Goal: Book appointment/travel/reservation

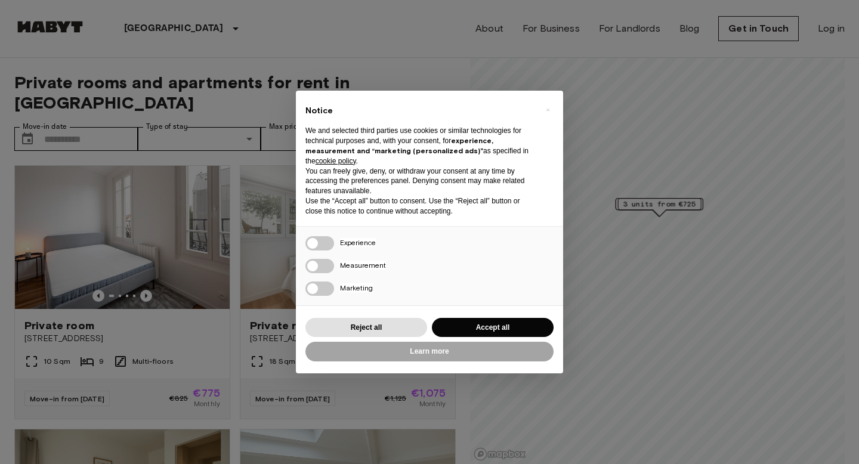
scroll to position [42, 0]
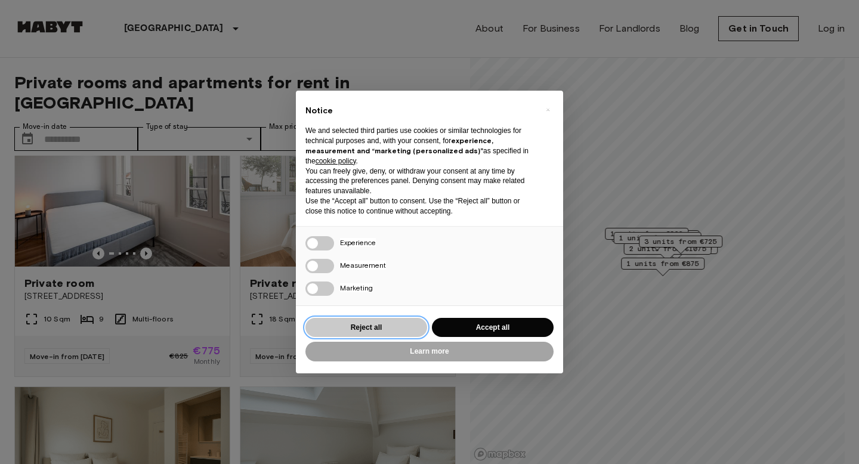
click at [373, 323] on button "Reject all" at bounding box center [366, 328] width 122 height 20
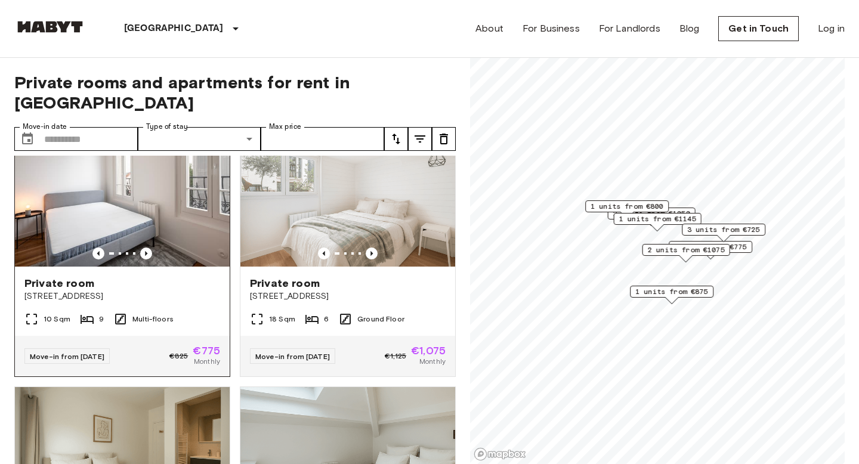
scroll to position [0, 0]
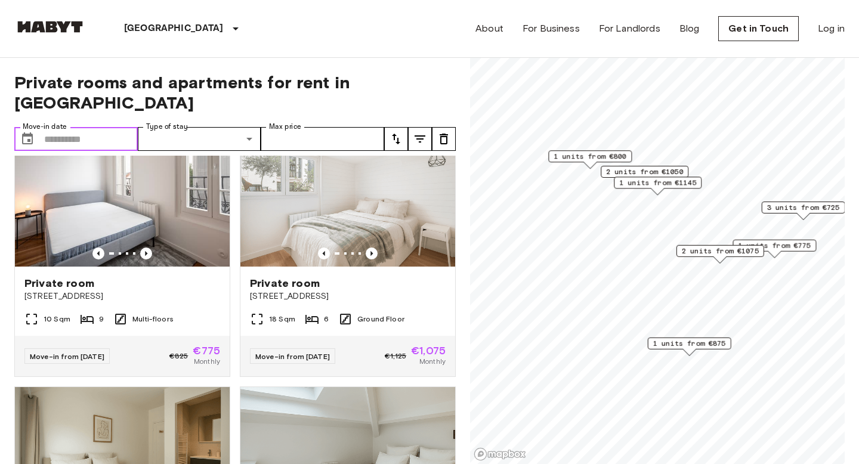
click at [100, 127] on input "Move-in date" at bounding box center [91, 139] width 94 height 24
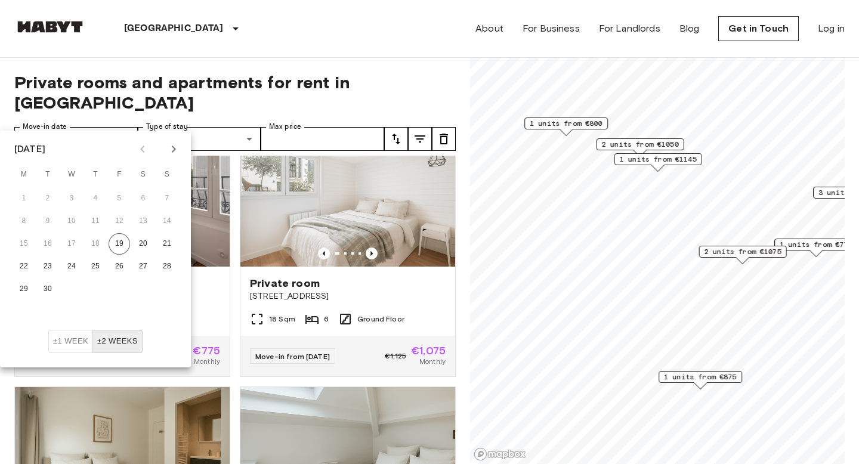
click at [179, 151] on icon "Next month" at bounding box center [173, 149] width 14 height 14
click at [141, 200] on button "1" at bounding box center [142, 198] width 21 height 21
type input "**********"
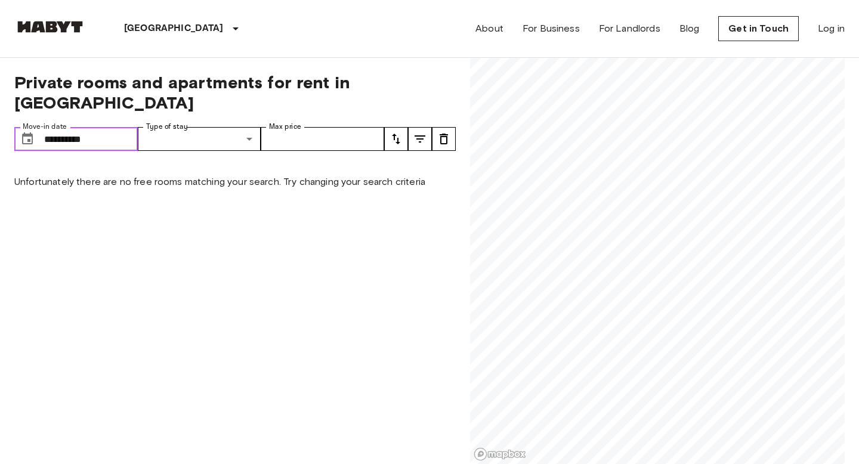
drag, startPoint x: 107, startPoint y: 123, endPoint x: 2, endPoint y: 125, distance: 105.0
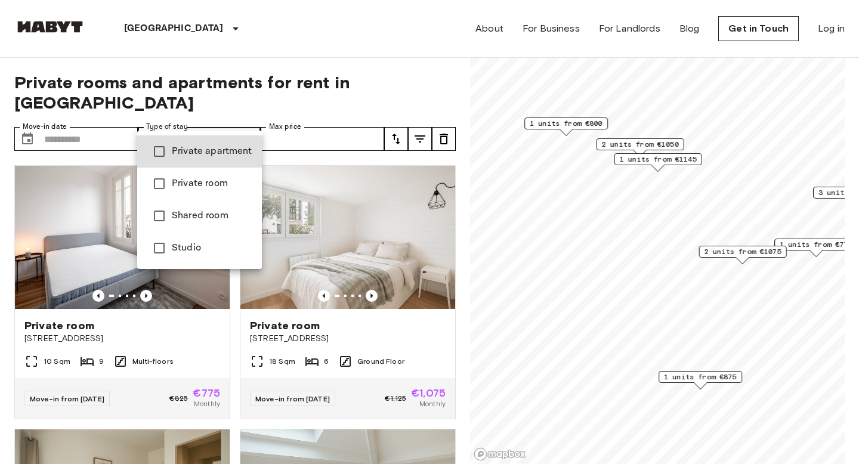
click at [203, 156] on span "Private apartment" at bounding box center [212, 151] width 81 height 14
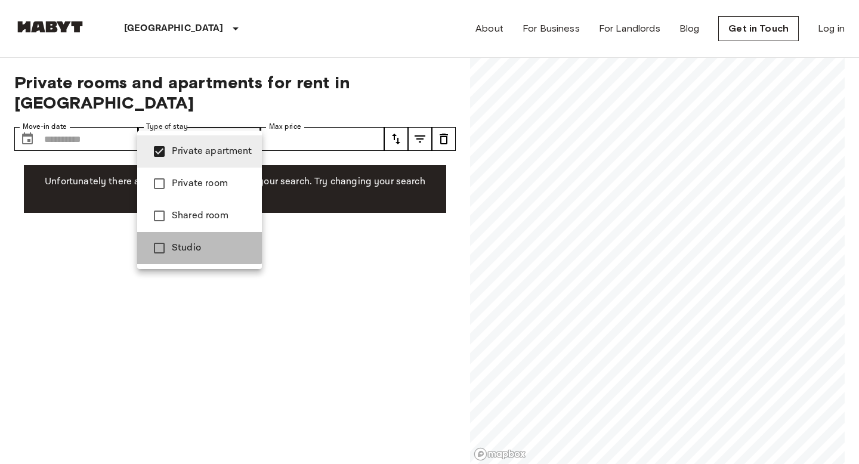
click at [187, 242] on span "Studio" at bounding box center [212, 248] width 81 height 14
type input "**********"
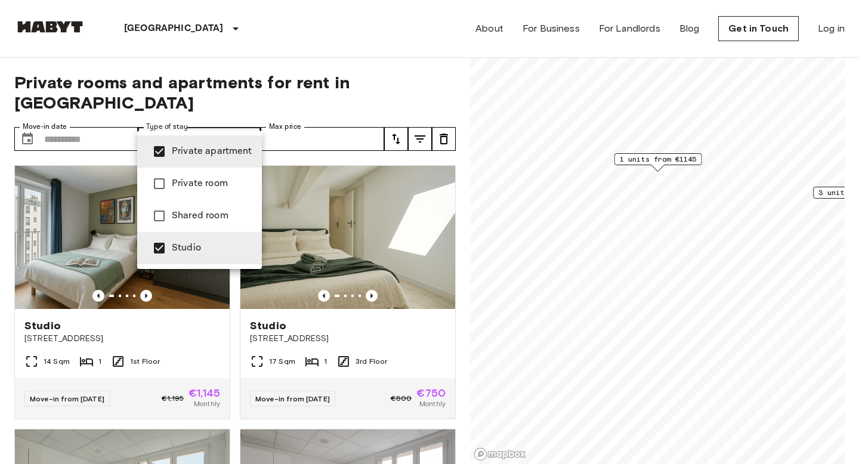
click at [398, 38] on div at bounding box center [429, 232] width 859 height 464
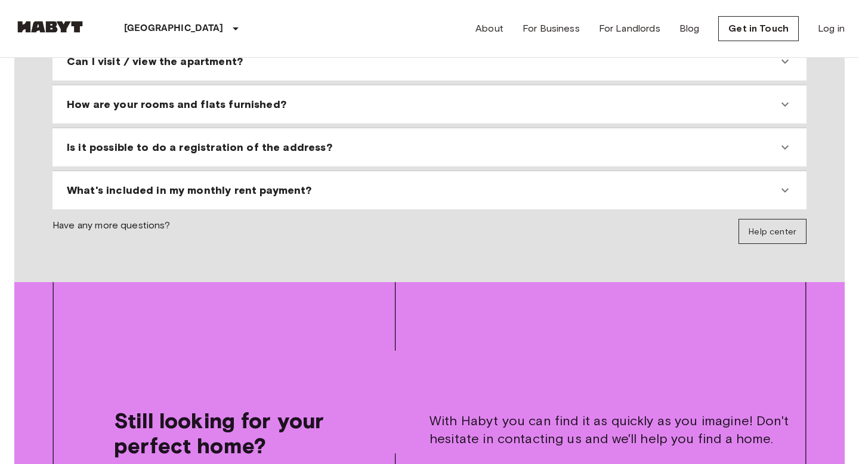
scroll to position [1185, 0]
